Goal: Transaction & Acquisition: Obtain resource

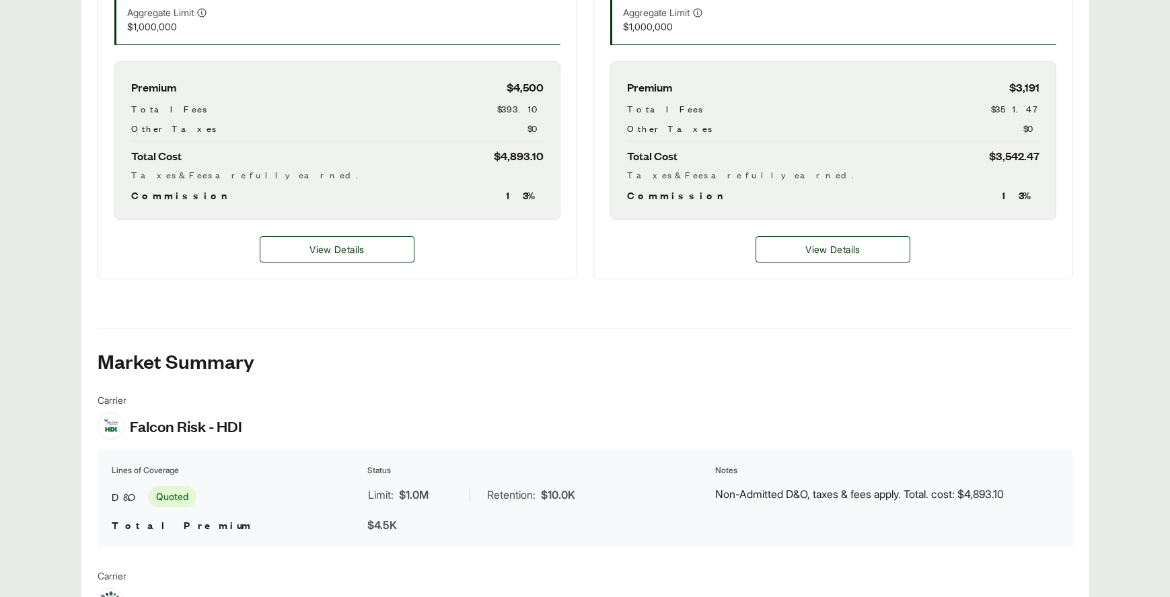
scroll to position [538, 0]
click at [359, 264] on div "View Details" at bounding box center [337, 250] width 478 height 59
click at [360, 258] on button "View Details" at bounding box center [337, 250] width 155 height 26
click at [838, 249] on span "View Details" at bounding box center [832, 251] width 54 height 14
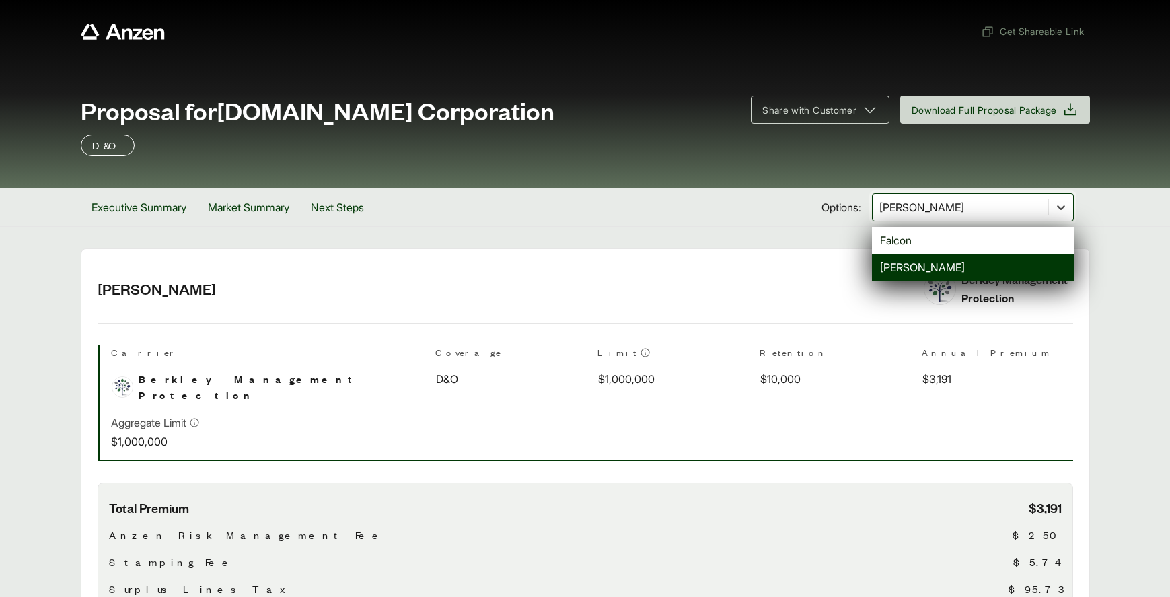
click at [1055, 207] on icon at bounding box center [1060, 206] width 13 height 13
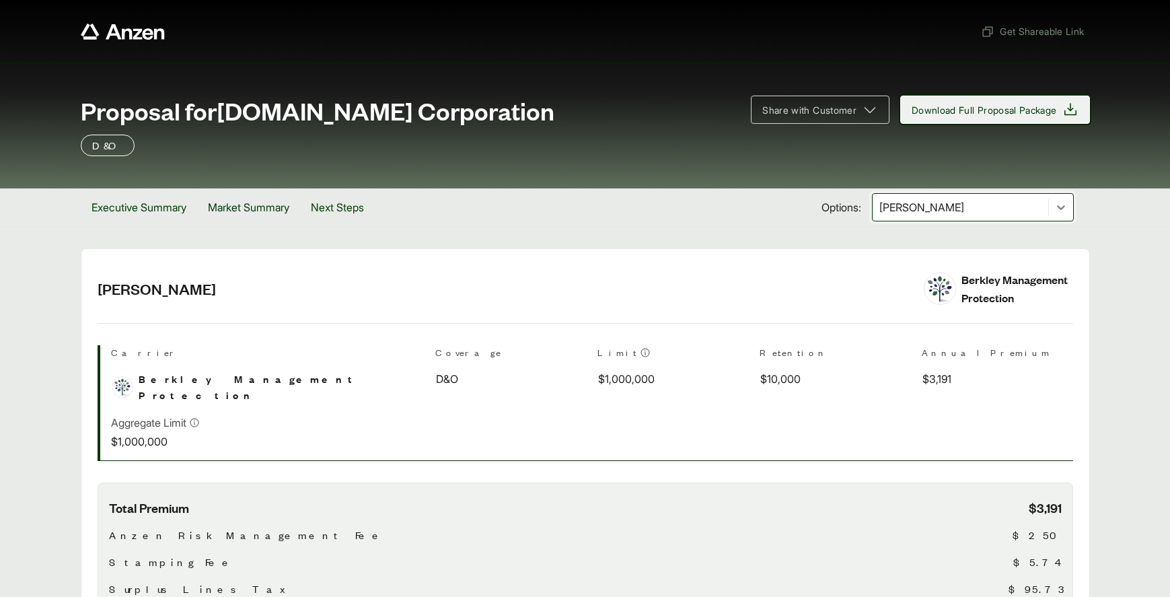
click at [1020, 100] on button "Download Full Proposal Package" at bounding box center [995, 110] width 190 height 28
click at [1056, 212] on icon at bounding box center [1060, 206] width 13 height 13
click at [1070, 201] on div at bounding box center [1061, 207] width 24 height 24
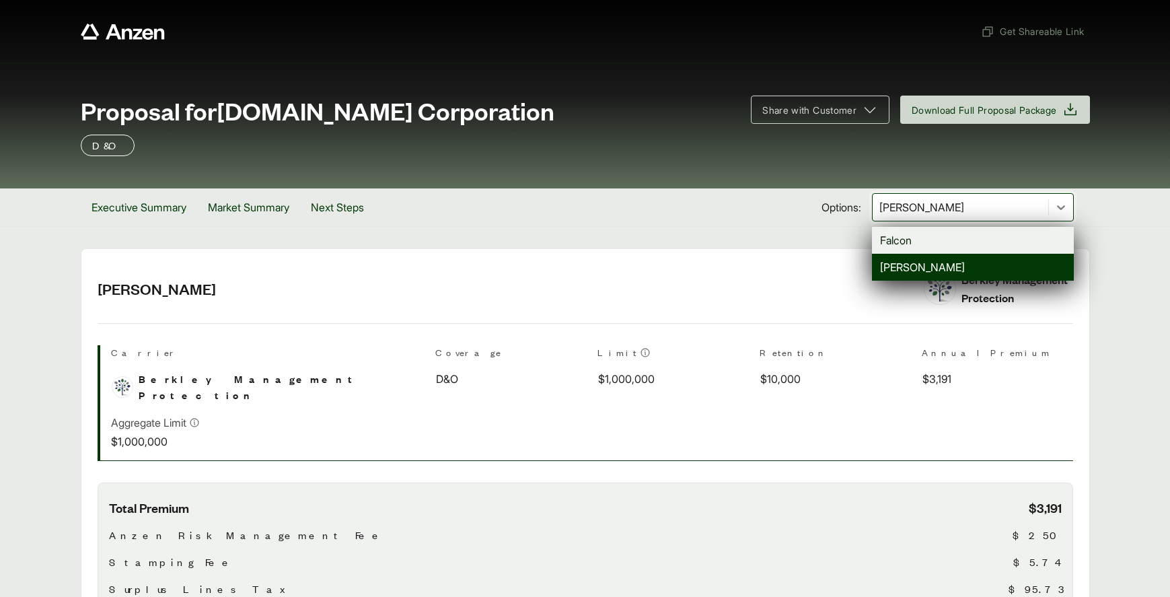
click at [949, 243] on div "Falcon" at bounding box center [973, 240] width 202 height 27
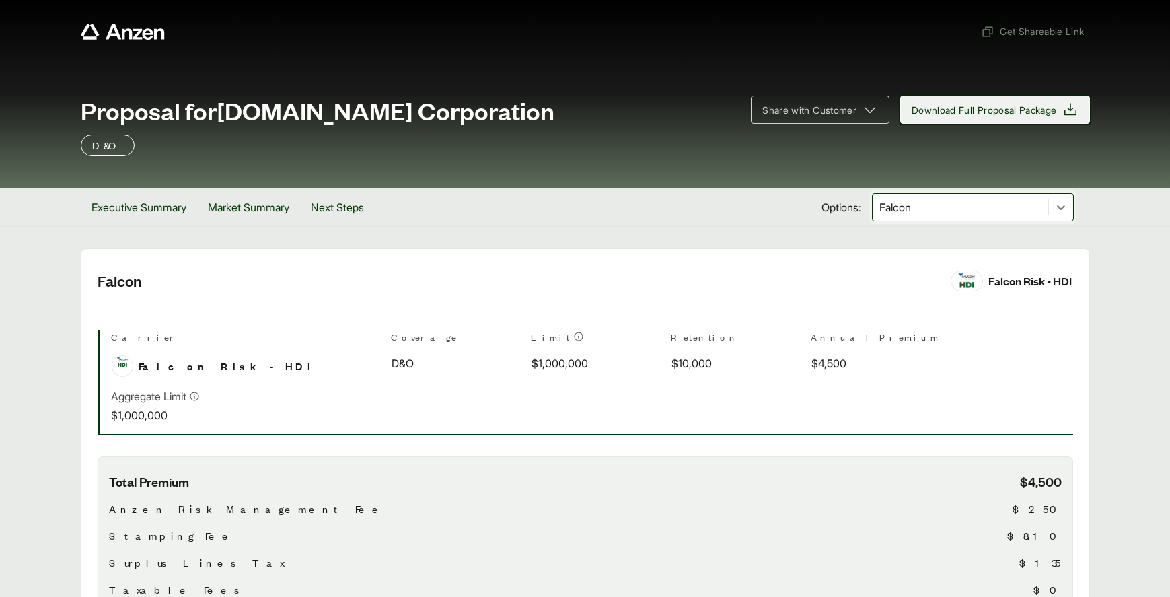
click at [1033, 108] on span "Download Full Proposal Package" at bounding box center [984, 110] width 145 height 14
click at [677, 303] on header "Falcon Falcon Risk - HDI" at bounding box center [585, 289] width 975 height 38
click at [967, 205] on div at bounding box center [960, 207] width 165 height 16
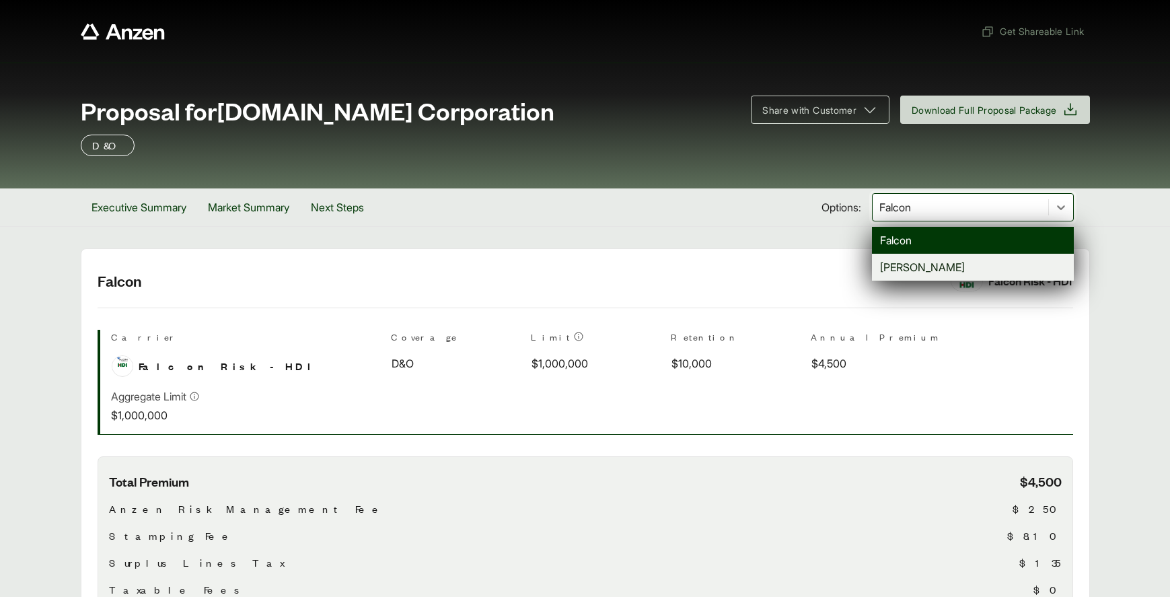
click at [897, 264] on div "[PERSON_NAME]" at bounding box center [973, 267] width 202 height 27
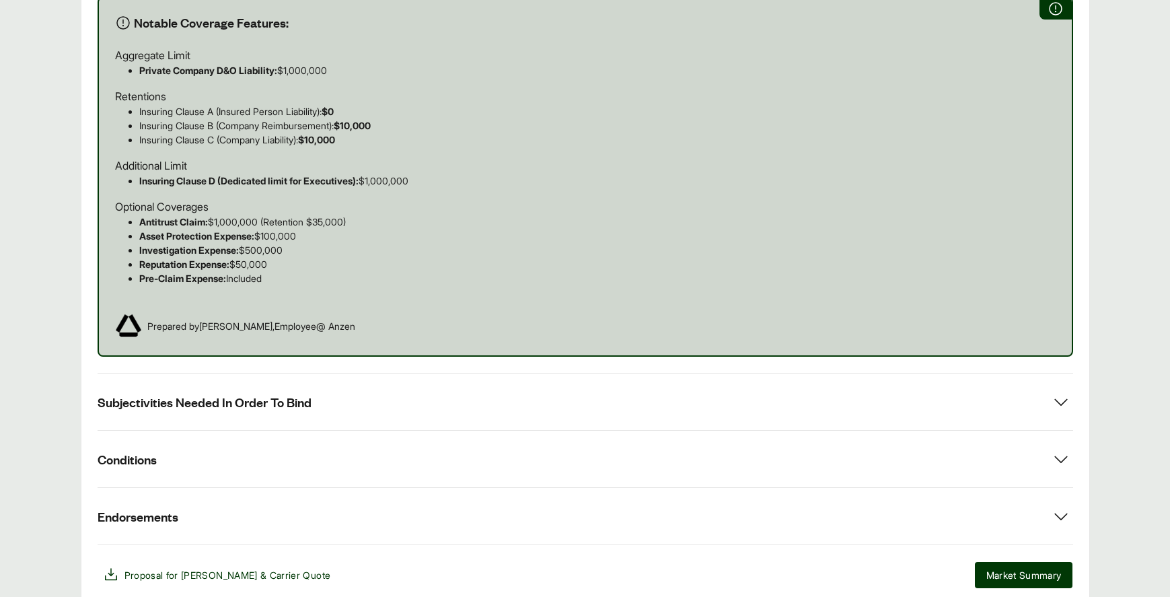
scroll to position [858, 0]
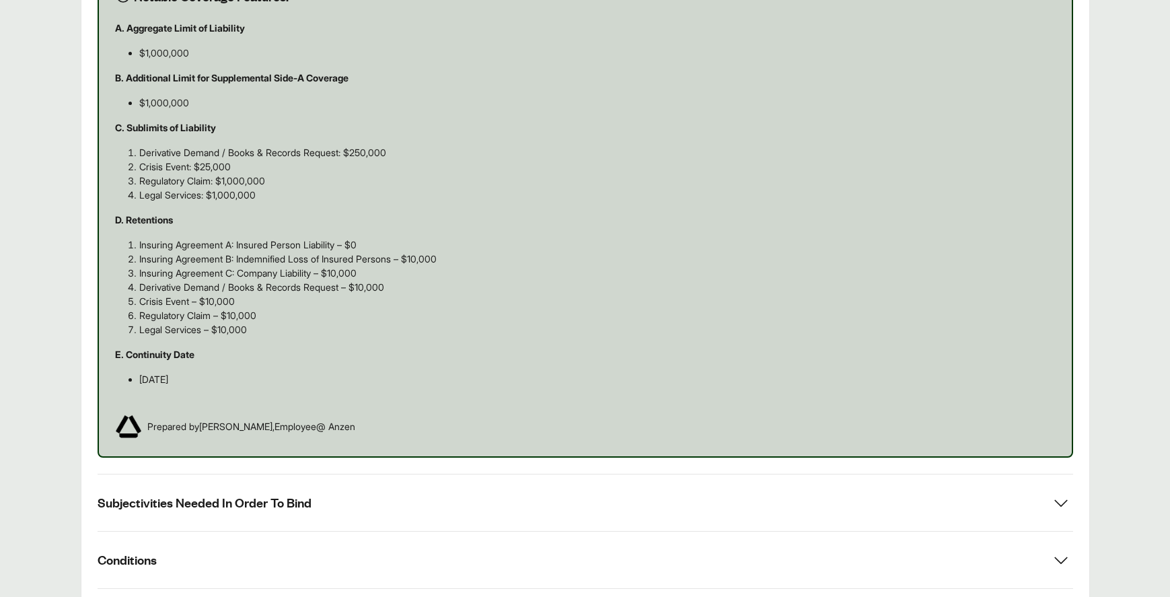
scroll to position [970, 0]
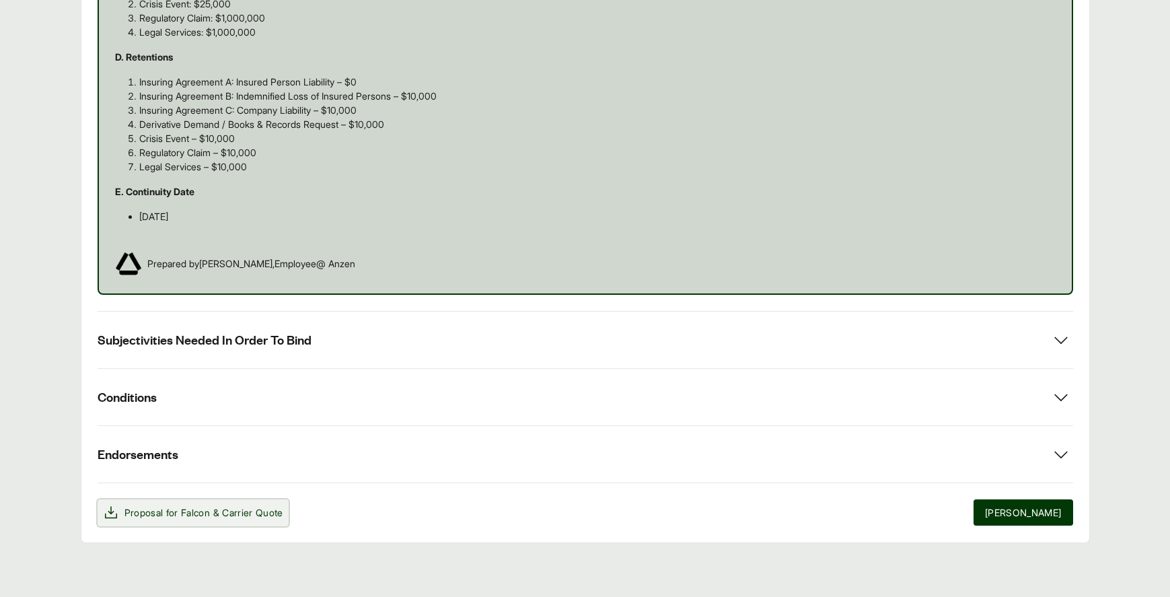
click at [196, 518] on span "Falcon" at bounding box center [195, 512] width 29 height 11
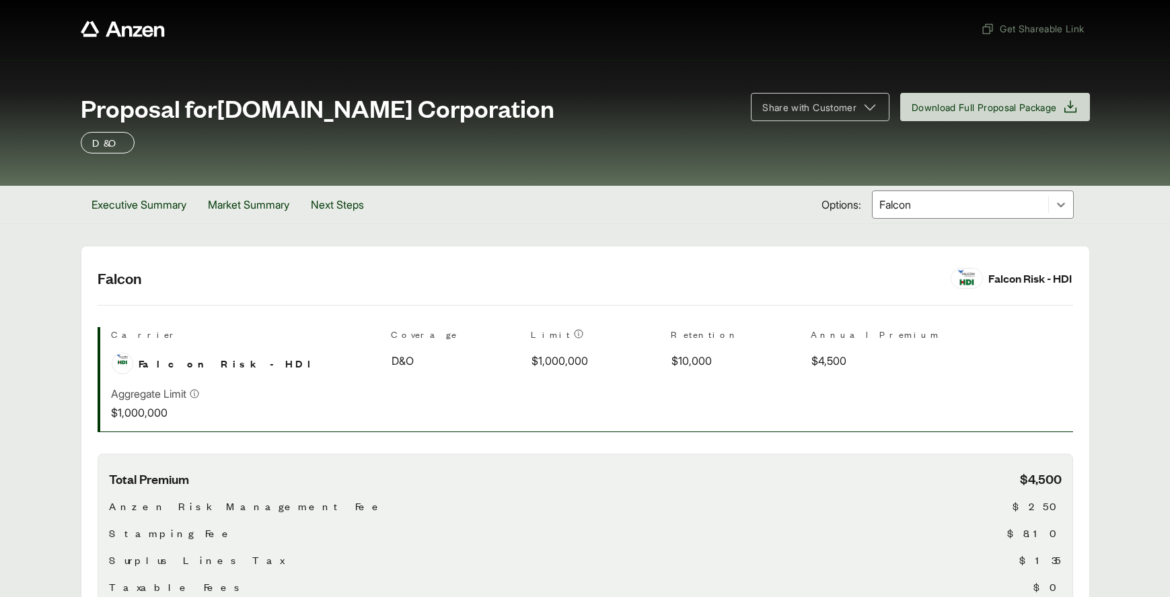
scroll to position [0, 0]
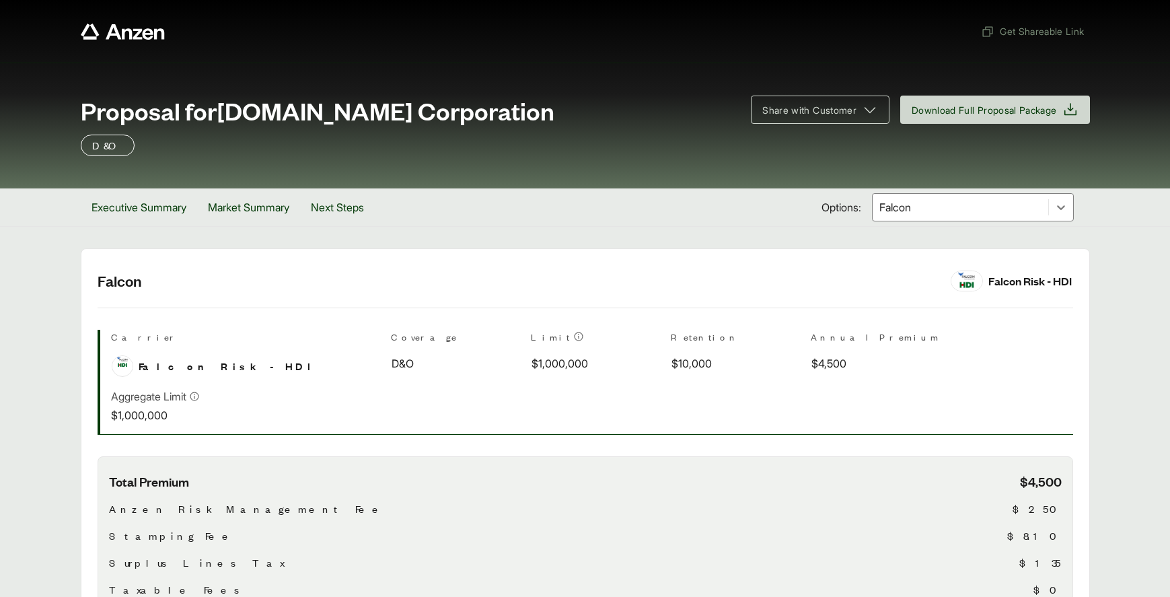
drag, startPoint x: 970, startPoint y: 202, endPoint x: 945, endPoint y: 218, distance: 29.9
click at [968, 202] on div at bounding box center [960, 207] width 165 height 16
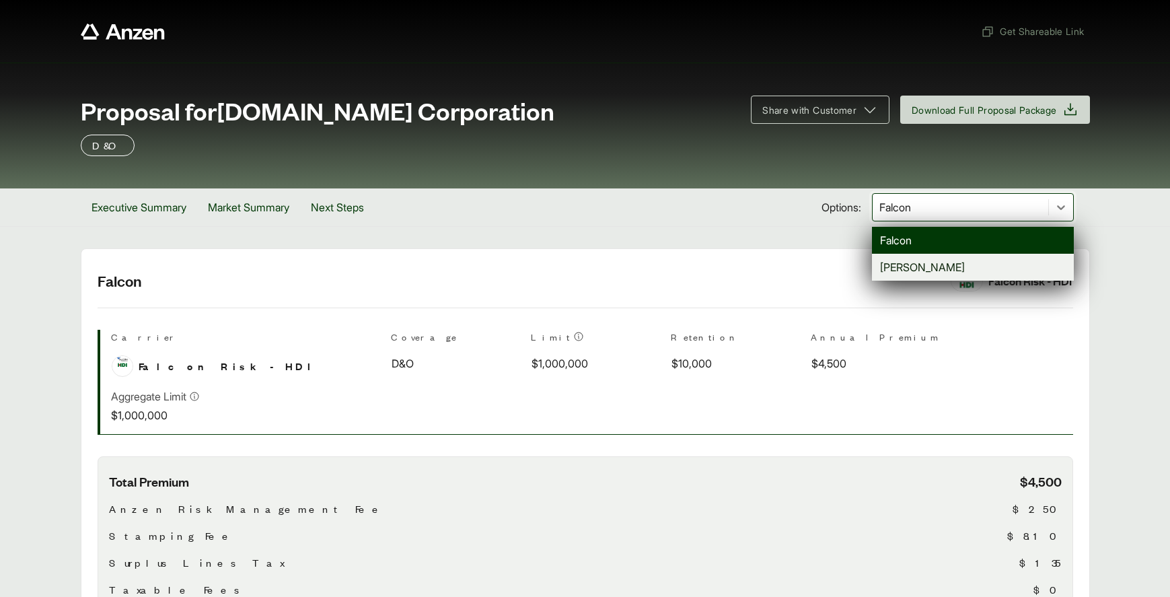
click at [905, 274] on div "[PERSON_NAME]" at bounding box center [973, 267] width 202 height 27
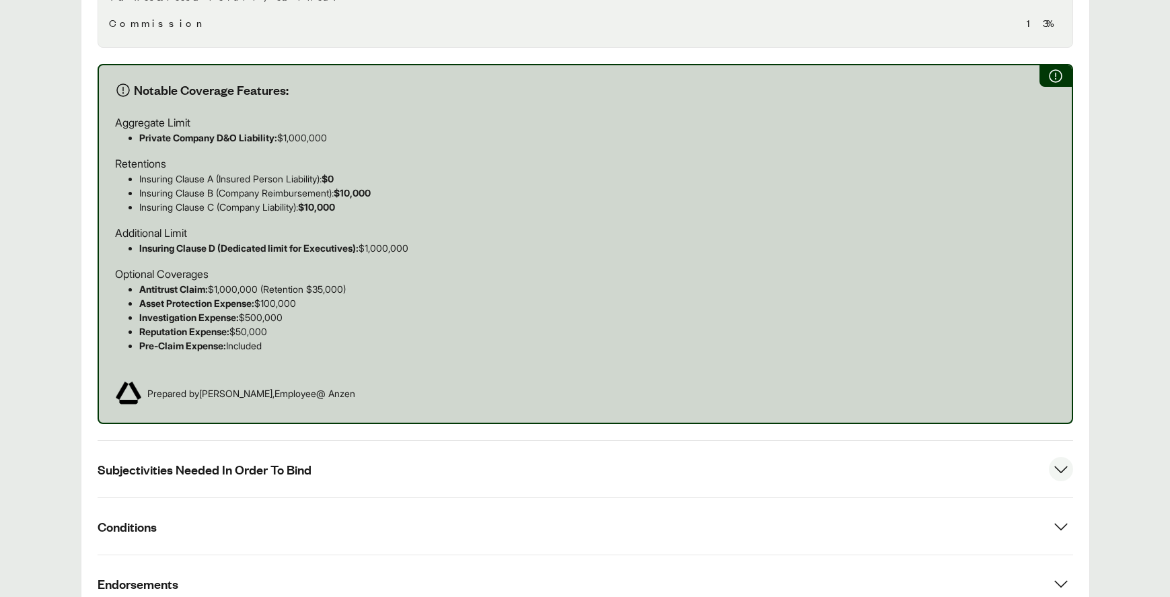
scroll to position [858, 0]
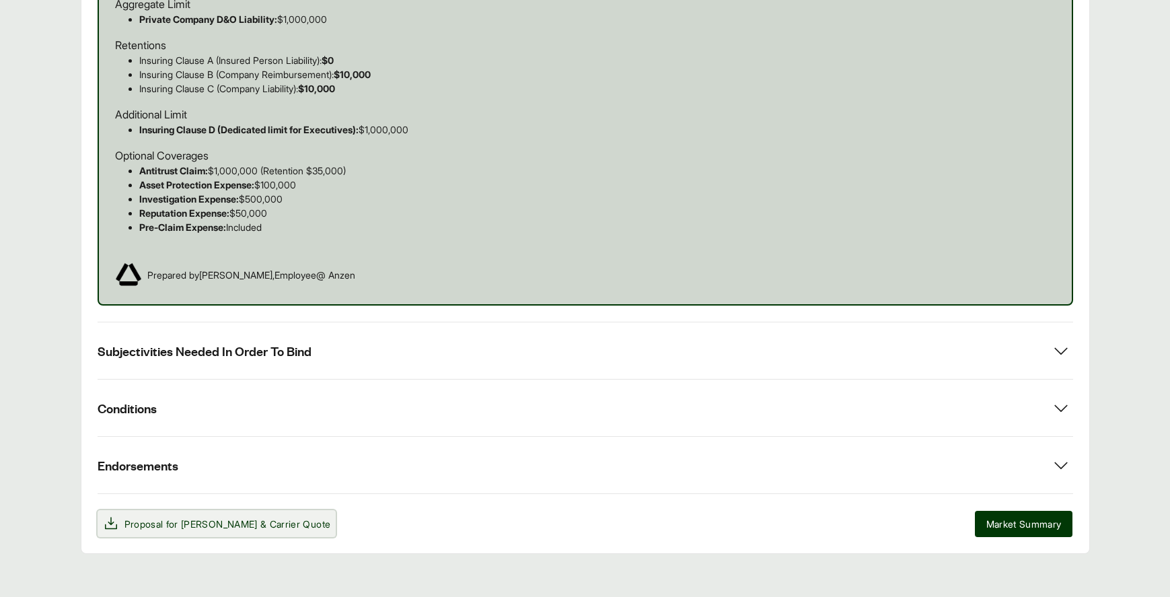
click at [187, 518] on span "[PERSON_NAME]" at bounding box center [219, 523] width 77 height 11
